Goal: Task Accomplishment & Management: Complete application form

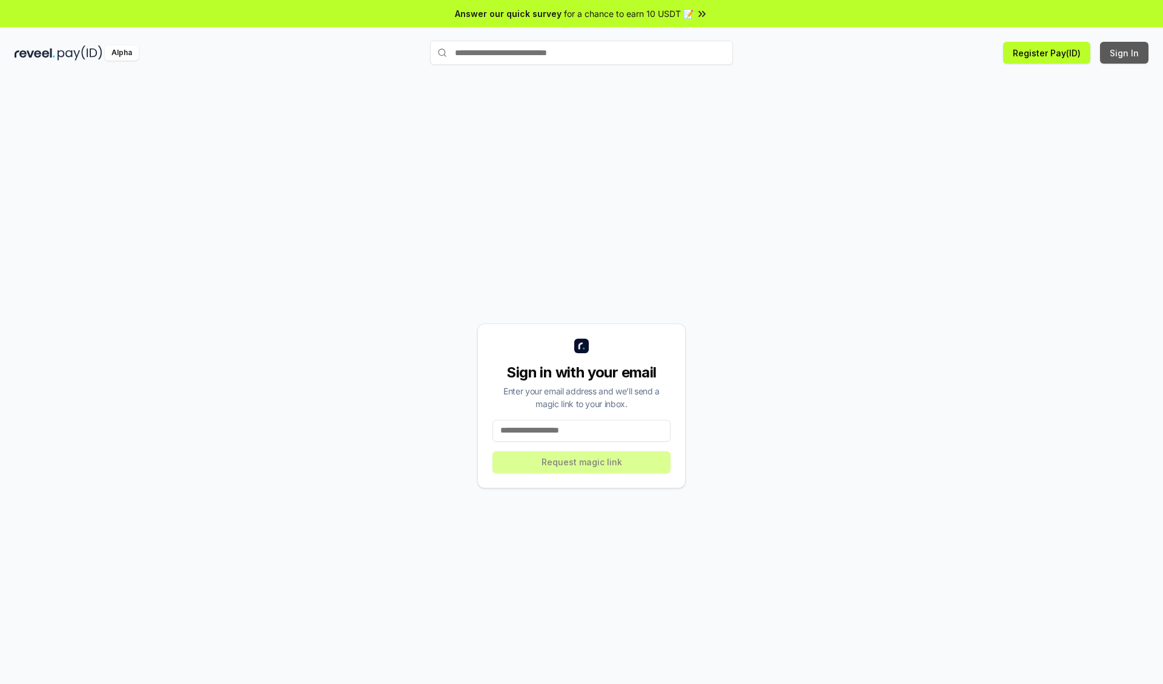
click at [1124, 53] on button "Sign In" at bounding box center [1124, 53] width 48 height 22
type input "**********"
click at [581, 461] on button "Request magic link" at bounding box center [581, 462] width 178 height 22
